Goal: Find specific page/section: Find specific page/section

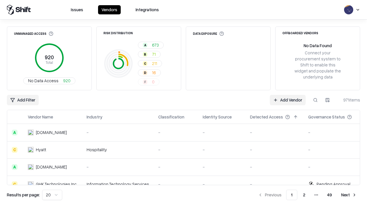
click at [52, 195] on html "Issues Vendors Integrations Unmanaged Access 920 Total No Data Access 920 Risk …" at bounding box center [183, 103] width 367 height 207
click at [349, 195] on button "Next" at bounding box center [349, 194] width 22 height 10
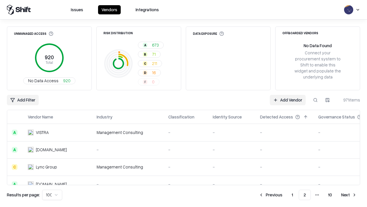
click at [349, 195] on button "Next" at bounding box center [349, 194] width 22 height 10
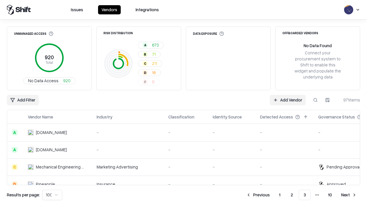
click at [349, 195] on button "Next" at bounding box center [349, 194] width 22 height 10
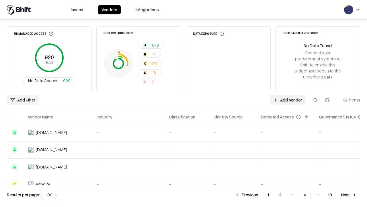
click at [349, 195] on button "Next" at bounding box center [349, 194] width 22 height 10
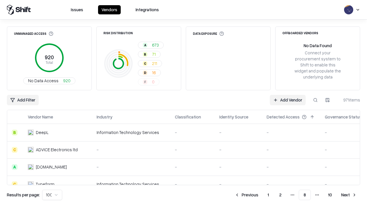
click at [349, 195] on button "Next" at bounding box center [349, 194] width 22 height 10
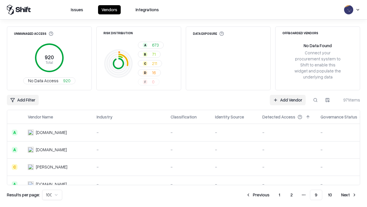
click at [349, 195] on button "Next" at bounding box center [349, 194] width 22 height 10
click at [271, 195] on button "Previous" at bounding box center [271, 194] width 30 height 10
click at [258, 195] on button "Previous" at bounding box center [258, 194] width 30 height 10
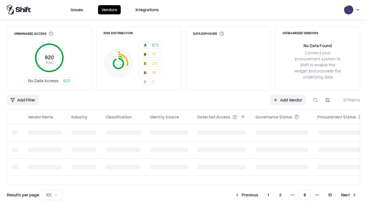
click at [247, 195] on button "Previous" at bounding box center [247, 194] width 30 height 10
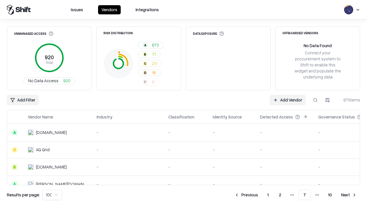
click at [246, 195] on button "Previous" at bounding box center [246, 194] width 30 height 10
click at [247, 195] on button "Previous" at bounding box center [247, 194] width 30 height 10
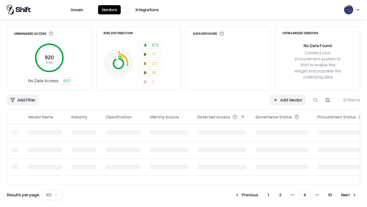
click at [247, 195] on button "Previous" at bounding box center [247, 194] width 30 height 10
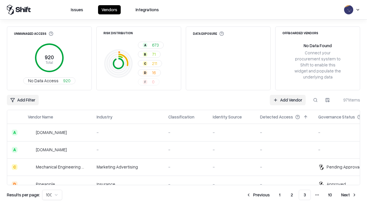
click at [258, 195] on button "Previous" at bounding box center [258, 194] width 30 height 10
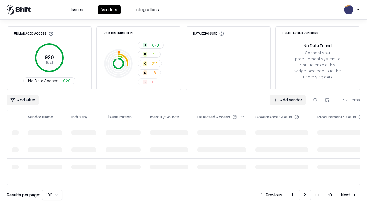
click at [271, 195] on button "Previous" at bounding box center [271, 194] width 30 height 10
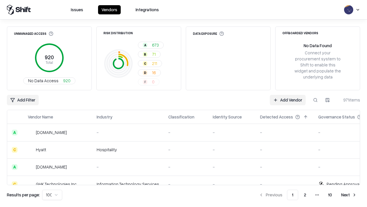
click at [52, 195] on html "Issues Vendors Integrations Unmanaged Access 920 Total No Data Access 920 Risk …" at bounding box center [183, 103] width 367 height 207
click at [316, 100] on button at bounding box center [315, 100] width 10 height 10
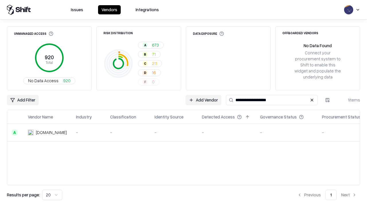
type input "**********"
click at [312, 100] on button at bounding box center [312, 99] width 7 height 7
click at [316, 100] on button at bounding box center [315, 100] width 10 height 10
type input "*******"
click at [312, 100] on button at bounding box center [312, 99] width 7 height 7
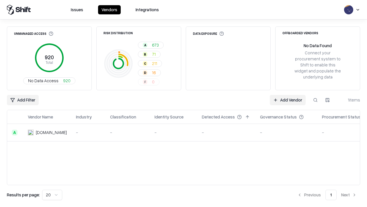
click at [316, 100] on button at bounding box center [315, 100] width 10 height 10
type input "**********"
